Goal: Book appointment/travel/reservation

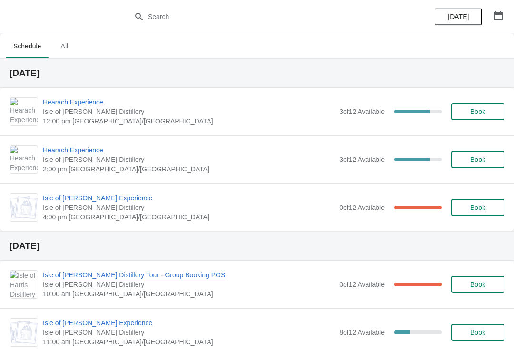
click at [71, 105] on span "Hearach Experience" at bounding box center [188, 102] width 291 height 10
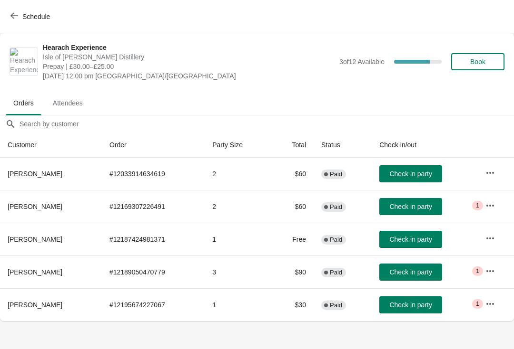
click at [470, 58] on span "Book" at bounding box center [477, 62] width 15 height 8
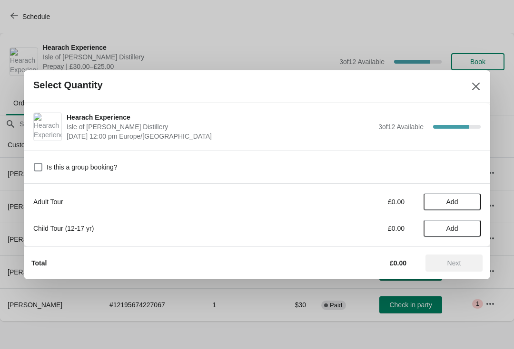
click at [445, 205] on span "Add" at bounding box center [452, 202] width 40 height 8
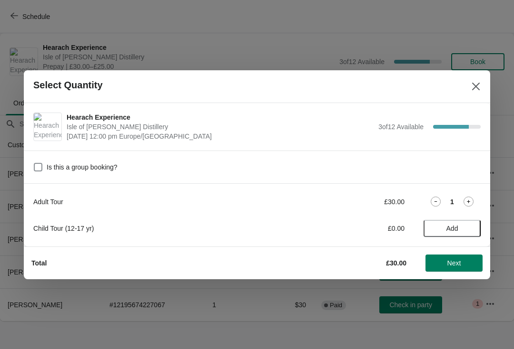
click at [447, 262] on span "Next" at bounding box center [454, 264] width 14 height 8
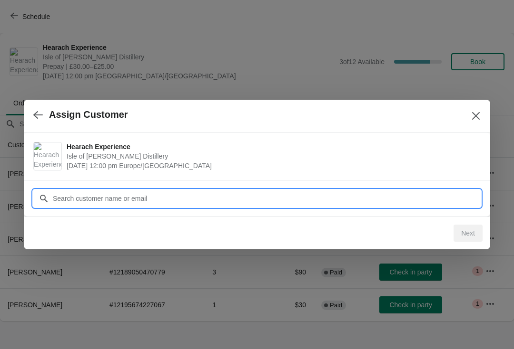
click at [164, 196] on input "Customer" at bounding box center [266, 198] width 428 height 17
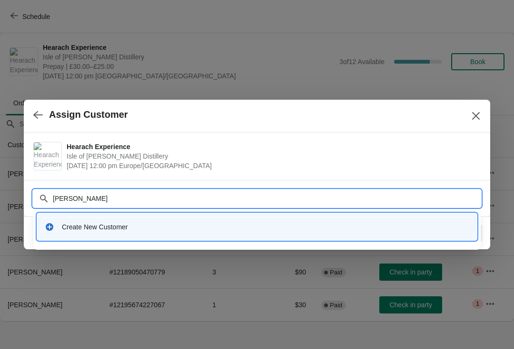
type input "[PERSON_NAME]"
click at [232, 228] on div "Create New Customer" at bounding box center [265, 228] width 407 height 10
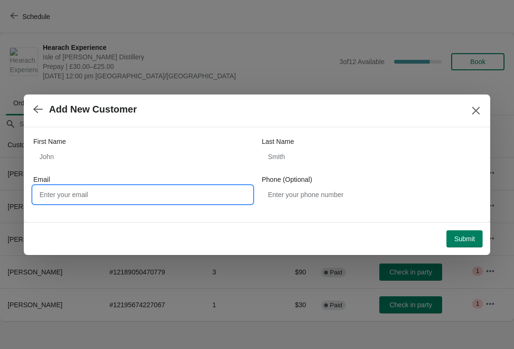
click at [86, 193] on input "Email" at bounding box center [142, 194] width 219 height 17
type input "[EMAIL_ADDRESS][DOMAIN_NAME]"
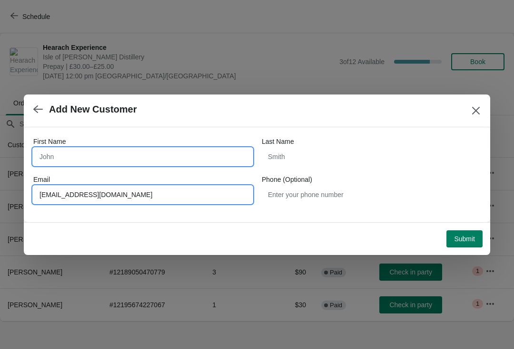
click at [59, 157] on input "First Name" at bounding box center [142, 156] width 219 height 17
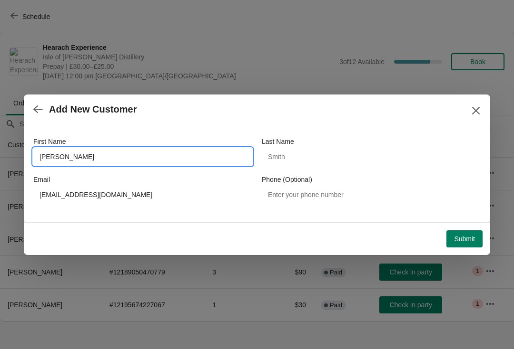
type input "[PERSON_NAME]"
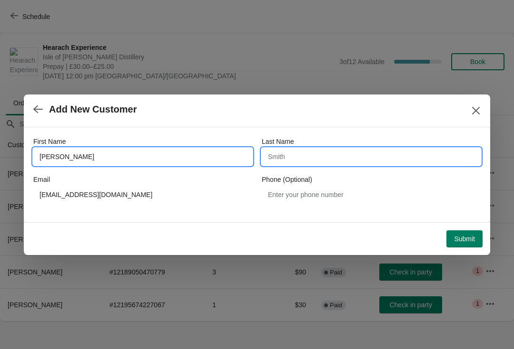
click at [307, 155] on input "Last Name" at bounding box center [371, 156] width 219 height 17
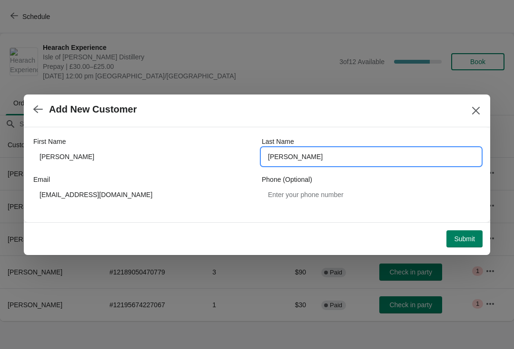
type input "[PERSON_NAME]"
click at [463, 237] on span "Submit" at bounding box center [464, 239] width 21 height 8
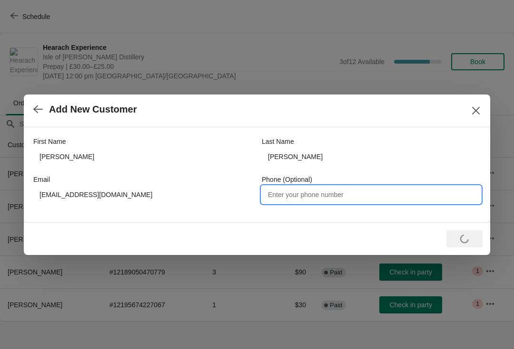
click at [286, 200] on input "Phone (Optional)" at bounding box center [371, 194] width 219 height 17
type input "9"
click at [464, 228] on div "Loading Submit" at bounding box center [255, 237] width 455 height 21
click at [322, 200] on input "07799904775" at bounding box center [371, 194] width 219 height 17
type input "07799904775"
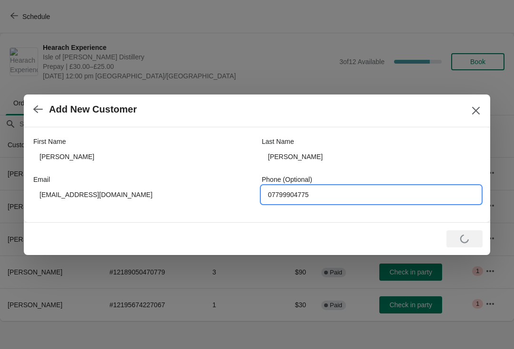
click at [463, 243] on div "Loading Submit" at bounding box center [464, 239] width 36 height 17
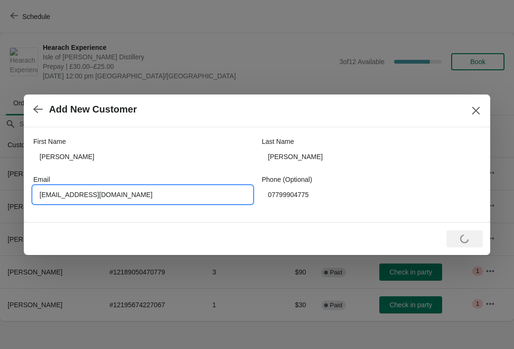
click at [149, 193] on input "[EMAIL_ADDRESS][DOMAIN_NAME]" at bounding box center [142, 194] width 219 height 17
click at [45, 197] on input "[EMAIL_ADDRESS][DOMAIN_NAME]" at bounding box center [142, 194] width 219 height 17
click at [53, 198] on input "[EMAIL_ADDRESS][DOMAIN_NAME]" at bounding box center [142, 194] width 219 height 17
click at [48, 196] on input "[EMAIL_ADDRESS][DOMAIN_NAME]" at bounding box center [142, 194] width 219 height 17
click at [46, 198] on input "[EMAIL_ADDRESS][DOMAIN_NAME]" at bounding box center [142, 194] width 219 height 17
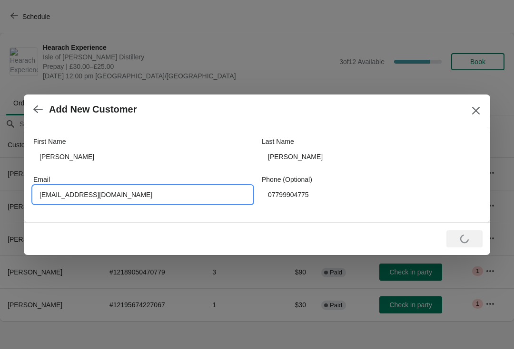
click at [53, 196] on input "[EMAIL_ADDRESS][DOMAIN_NAME]" at bounding box center [142, 194] width 219 height 17
click at [169, 194] on input "[EMAIL_ADDRESS][DOMAIN_NAME]" at bounding box center [142, 194] width 219 height 17
type input "[EMAIL_ADDRESS][DOMAIN_NAME]"
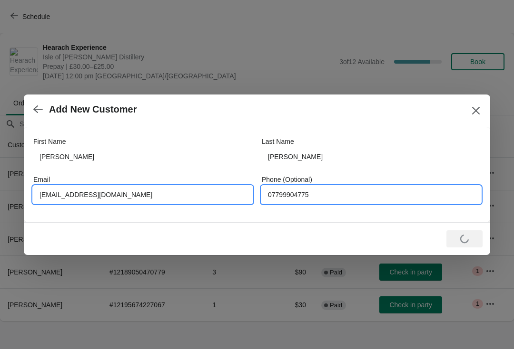
click at [352, 197] on input "07799904775" at bounding box center [371, 194] width 219 height 17
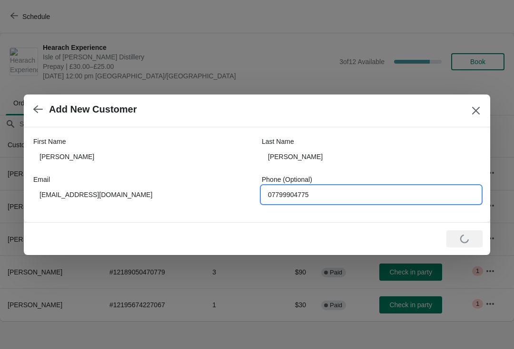
click at [41, 102] on button "button" at bounding box center [37, 109] width 17 height 19
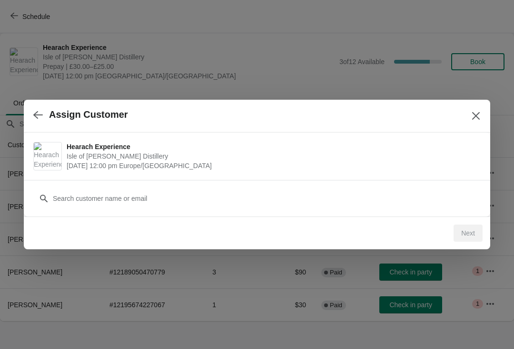
click at [41, 118] on icon "button" at bounding box center [38, 115] width 10 height 10
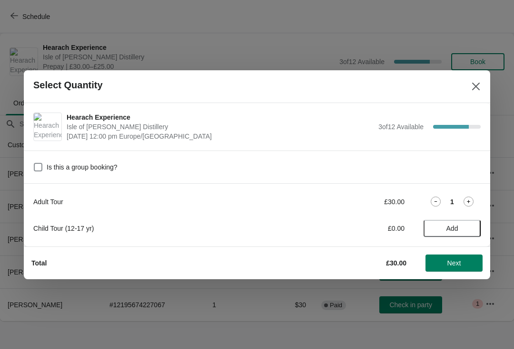
click at [472, 86] on icon "Close" at bounding box center [476, 87] width 10 height 10
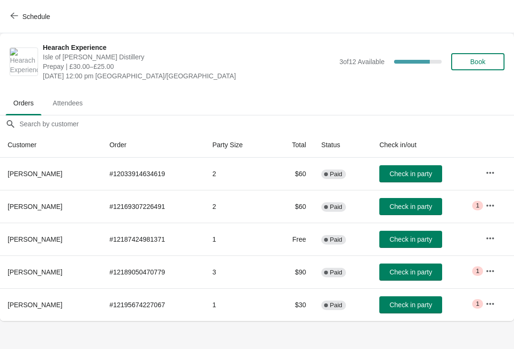
click at [34, 17] on span "Schedule" at bounding box center [36, 17] width 28 height 8
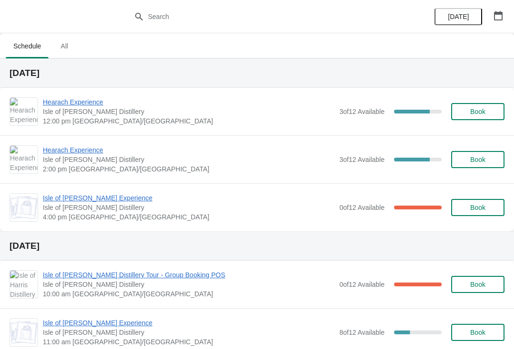
click at [490, 115] on span "Book" at bounding box center [477, 112] width 36 height 8
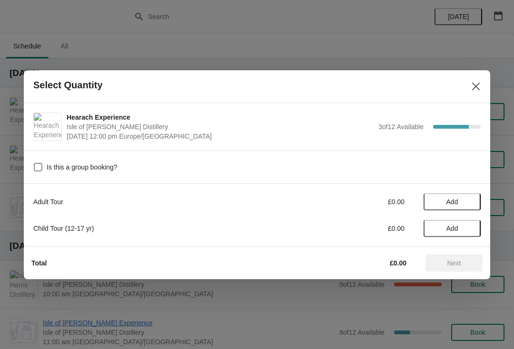
click at [466, 202] on span "Add" at bounding box center [452, 202] width 40 height 8
click at [471, 199] on icon at bounding box center [468, 202] width 10 height 10
click at [454, 265] on span "Next" at bounding box center [454, 264] width 14 height 8
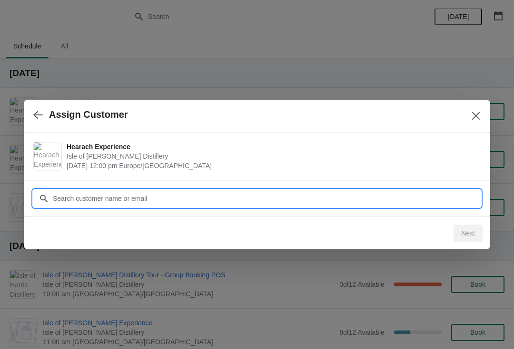
click at [242, 200] on input "Customer" at bounding box center [266, 198] width 428 height 17
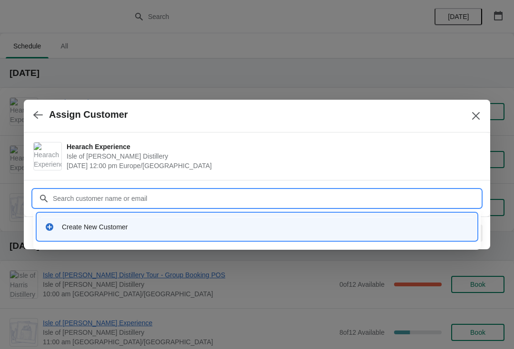
click at [122, 231] on div "Create New Customer" at bounding box center [265, 228] width 407 height 10
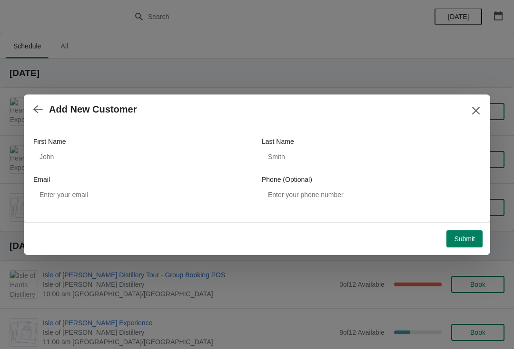
click at [35, 106] on icon "button" at bounding box center [38, 110] width 10 height 10
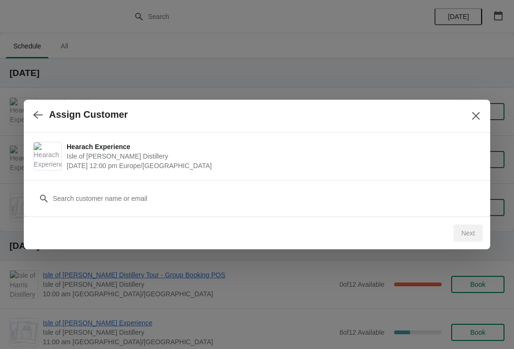
click at [37, 114] on icon "button" at bounding box center [38, 115] width 10 height 10
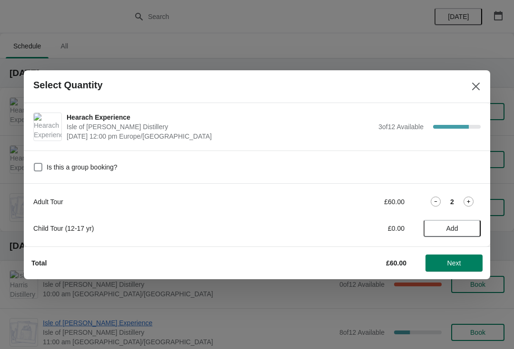
click at [437, 201] on icon at bounding box center [435, 202] width 10 height 10
click at [466, 260] on span "Next" at bounding box center [454, 264] width 42 height 8
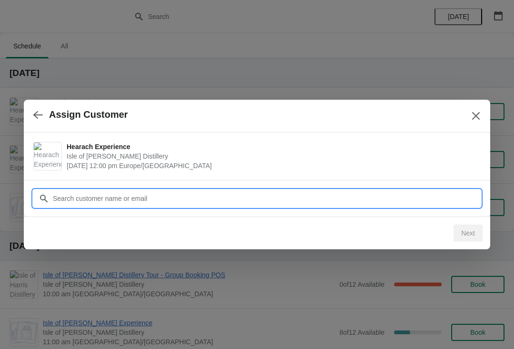
click at [174, 200] on input "Customer" at bounding box center [266, 198] width 428 height 17
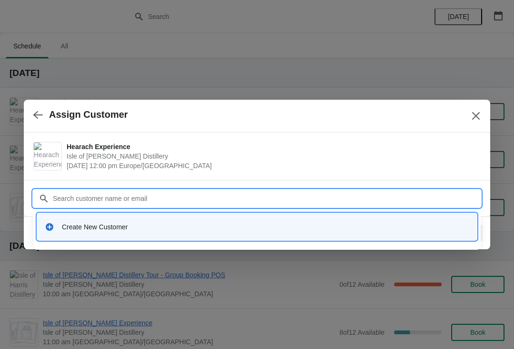
click at [179, 237] on div "Create New Customer" at bounding box center [256, 227] width 439 height 27
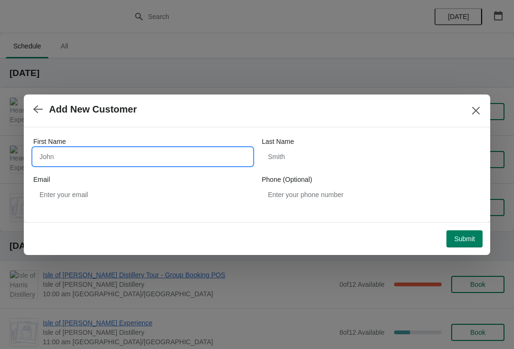
click at [88, 155] on input "First Name" at bounding box center [142, 156] width 219 height 17
type input "[PERSON_NAME]"
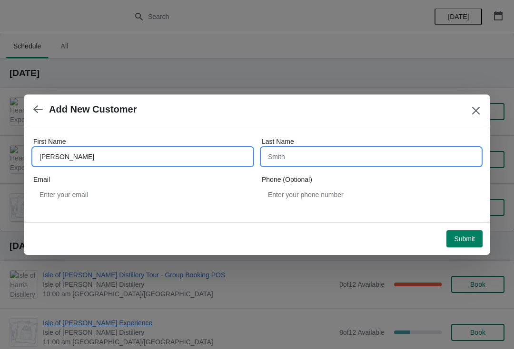
click at [289, 158] on input "Last Name" at bounding box center [371, 156] width 219 height 17
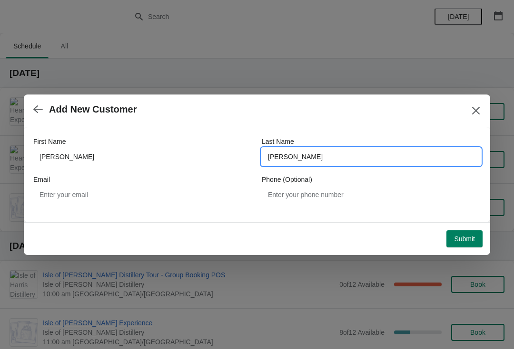
type input "[PERSON_NAME]"
click at [462, 239] on span "Submit" at bounding box center [464, 239] width 21 height 8
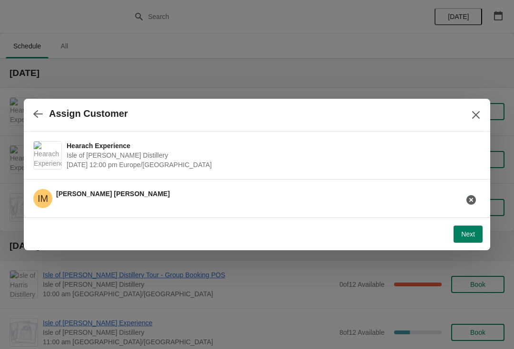
click at [465, 237] on span "Next" at bounding box center [468, 235] width 14 height 8
